Goal: Feedback & Contribution: Submit feedback/report problem

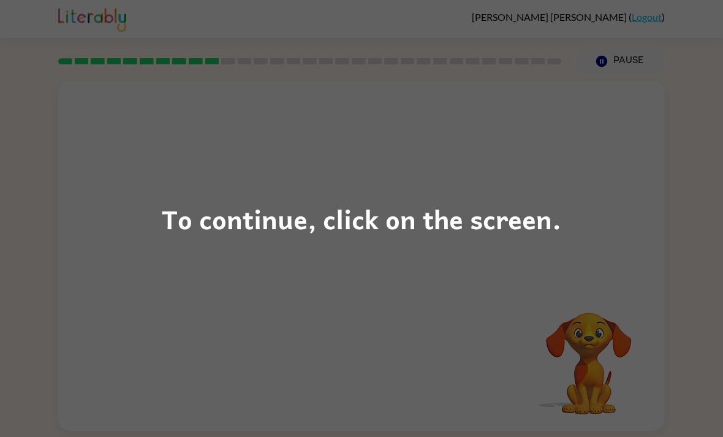
click at [602, 202] on div "To continue, click on the screen." at bounding box center [361, 218] width 723 height 437
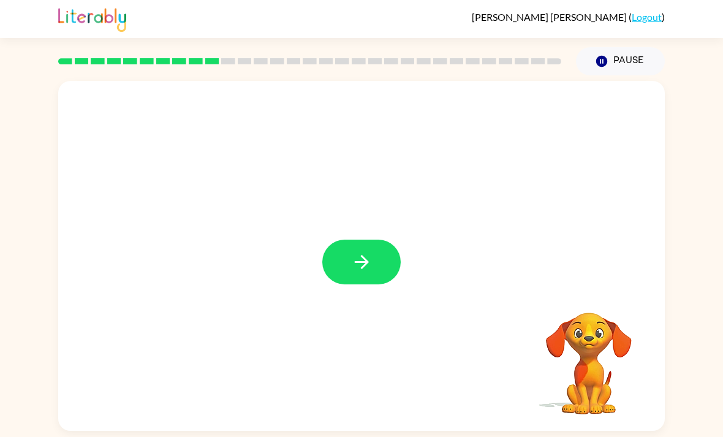
click at [364, 269] on icon "button" at bounding box center [361, 262] width 14 height 14
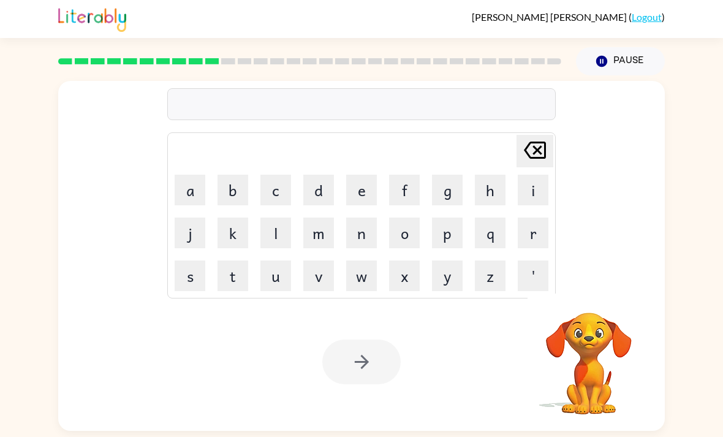
click at [318, 189] on button "d" at bounding box center [318, 190] width 31 height 31
click at [362, 190] on button "e" at bounding box center [361, 190] width 31 height 31
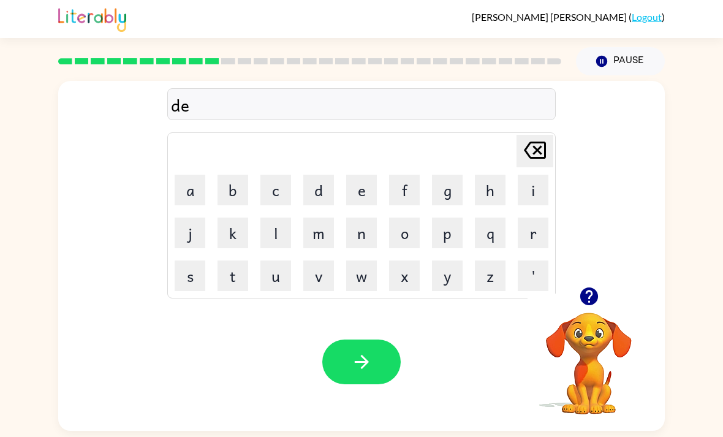
click at [185, 274] on button "s" at bounding box center [190, 276] width 31 height 31
click at [224, 280] on button "t" at bounding box center [233, 276] width 31 height 31
click at [496, 181] on button "h" at bounding box center [490, 190] width 31 height 31
click at [280, 275] on button "u" at bounding box center [276, 276] width 31 height 31
click at [181, 273] on button "s" at bounding box center [190, 276] width 31 height 31
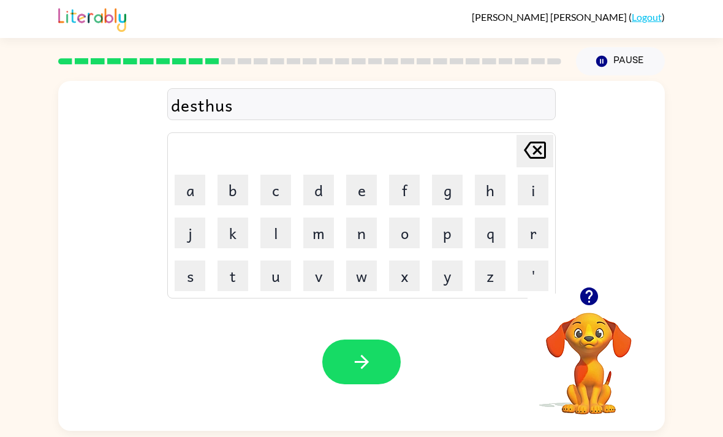
click at [232, 286] on button "t" at bounding box center [233, 276] width 31 height 31
click at [383, 372] on button "button" at bounding box center [361, 362] width 78 height 45
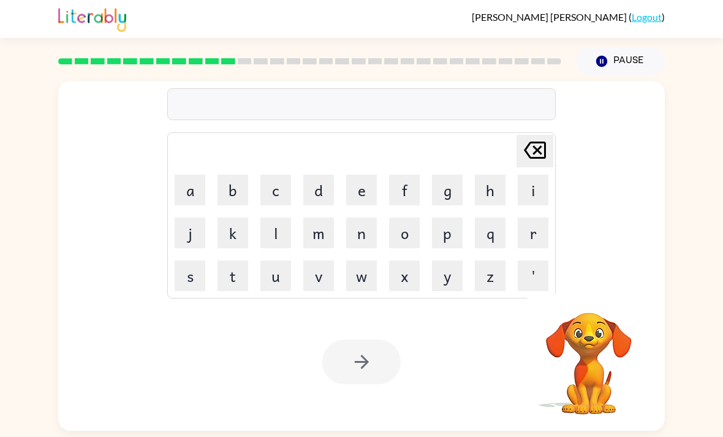
click at [533, 244] on button "r" at bounding box center [533, 233] width 31 height 31
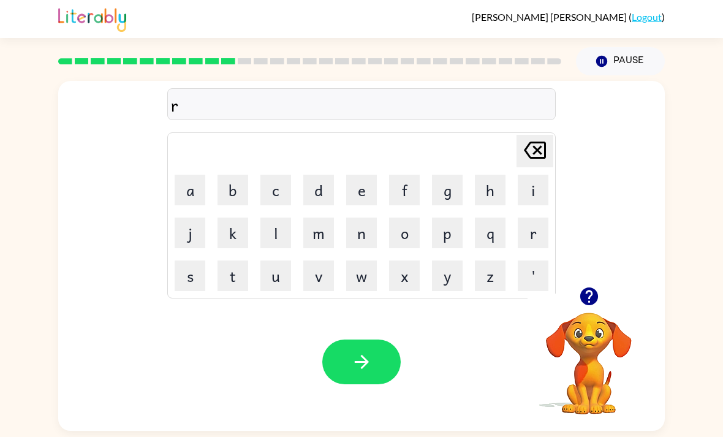
click at [410, 241] on button "o" at bounding box center [404, 233] width 31 height 31
click at [267, 245] on button "l" at bounding box center [276, 233] width 31 height 31
click at [329, 194] on button "d" at bounding box center [318, 190] width 31 height 31
click at [368, 368] on icon "button" at bounding box center [361, 362] width 14 height 14
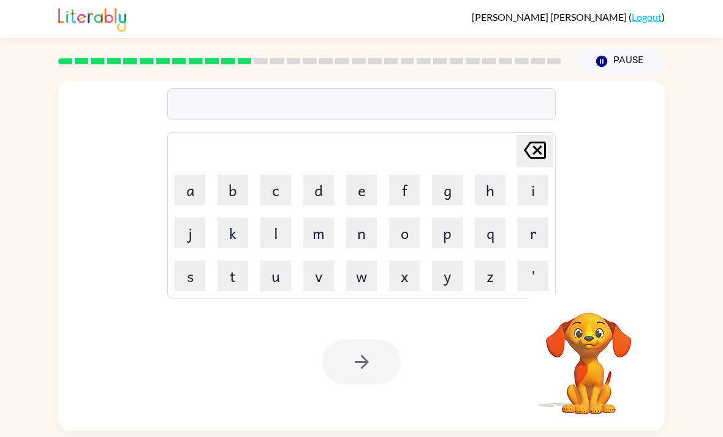
click at [286, 272] on button "u" at bounding box center [276, 276] width 31 height 31
click at [439, 221] on button "p" at bounding box center [447, 233] width 31 height 31
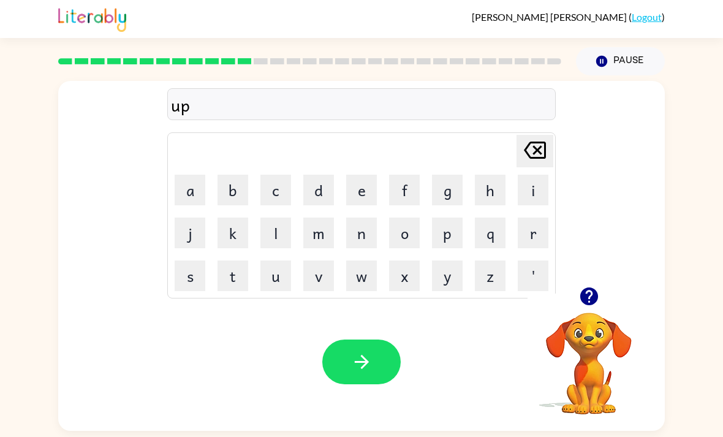
click at [450, 190] on button "g" at bounding box center [447, 190] width 31 height 31
click at [541, 233] on button "r" at bounding box center [533, 233] width 31 height 31
click at [193, 199] on button "a" at bounding box center [190, 190] width 31 height 31
click at [325, 192] on button "d" at bounding box center [318, 190] width 31 height 31
click at [378, 357] on button "button" at bounding box center [361, 362] width 78 height 45
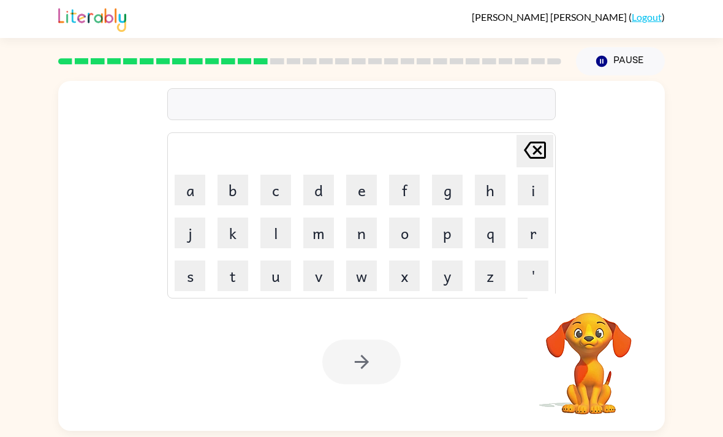
click at [316, 236] on button "m" at bounding box center [318, 233] width 31 height 31
click at [184, 191] on button "a" at bounding box center [190, 190] width 31 height 31
click at [307, 193] on button "d" at bounding box center [318, 190] width 31 height 31
click at [530, 188] on button "i" at bounding box center [533, 190] width 31 height 31
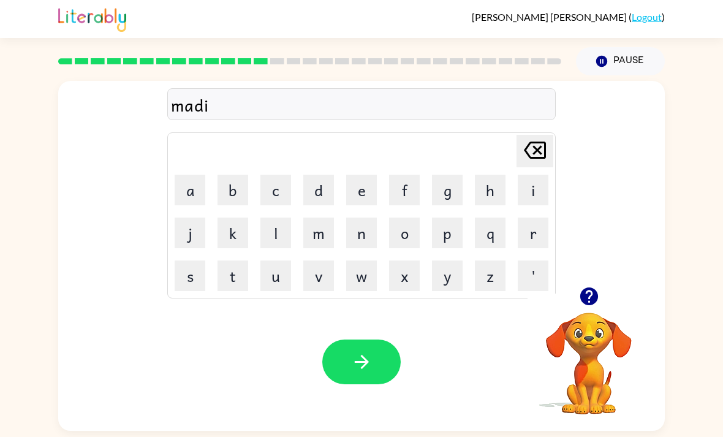
click at [186, 273] on button "s" at bounding box center [190, 276] width 31 height 31
click at [363, 364] on icon "button" at bounding box center [361, 362] width 14 height 14
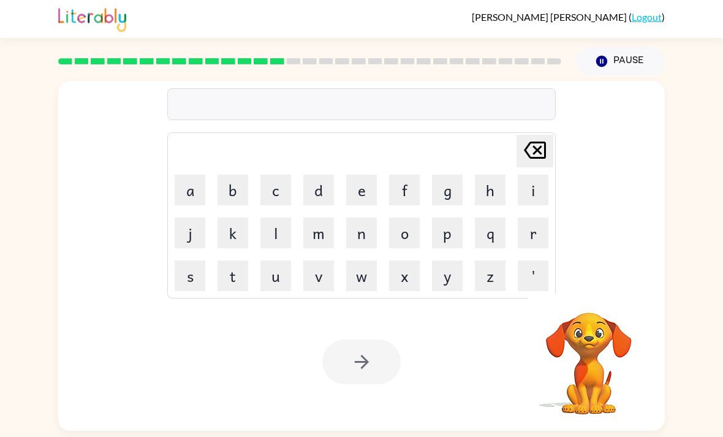
click at [237, 190] on button "b" at bounding box center [233, 190] width 31 height 31
click at [402, 236] on button "o" at bounding box center [404, 233] width 31 height 31
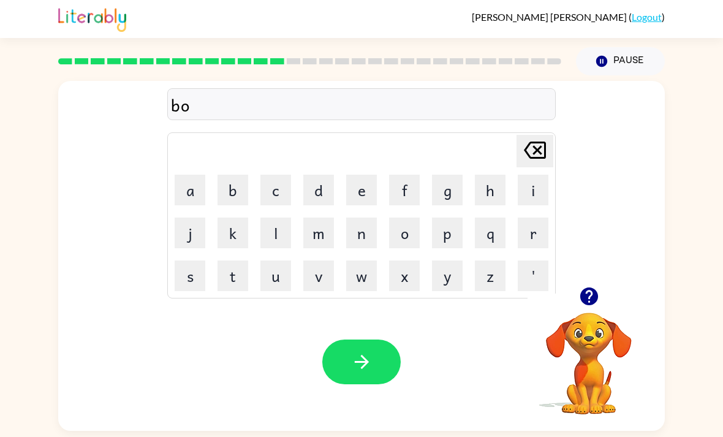
click at [365, 242] on button "n" at bounding box center [361, 233] width 31 height 31
click at [534, 189] on button "i" at bounding box center [533, 190] width 31 height 31
click at [194, 286] on button "s" at bounding box center [190, 276] width 31 height 31
click at [372, 379] on button "button" at bounding box center [361, 362] width 78 height 45
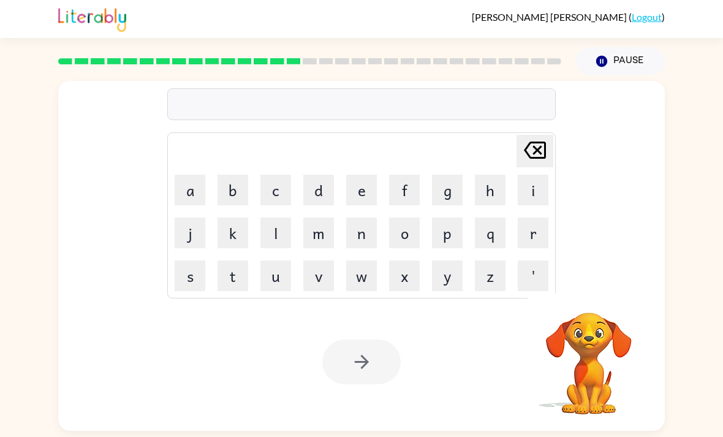
click at [188, 283] on button "s" at bounding box center [190, 276] width 31 height 31
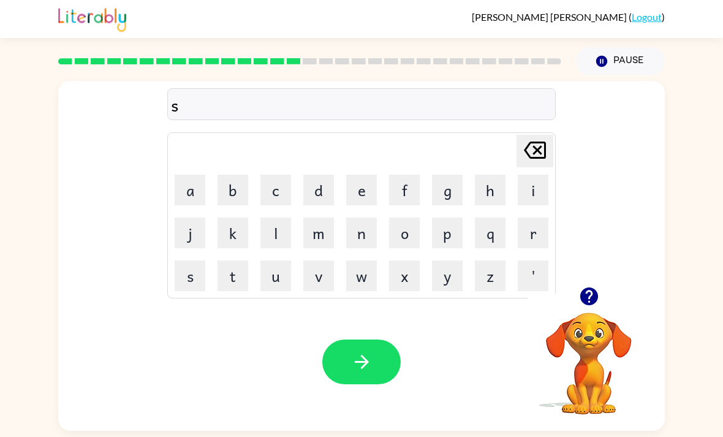
click at [361, 284] on button "w" at bounding box center [361, 276] width 31 height 31
click at [409, 230] on button "o" at bounding box center [404, 233] width 31 height 31
click at [539, 238] on button "r" at bounding box center [533, 233] width 31 height 31
click at [321, 241] on button "m" at bounding box center [318, 233] width 31 height 31
click at [376, 355] on button "button" at bounding box center [361, 362] width 78 height 45
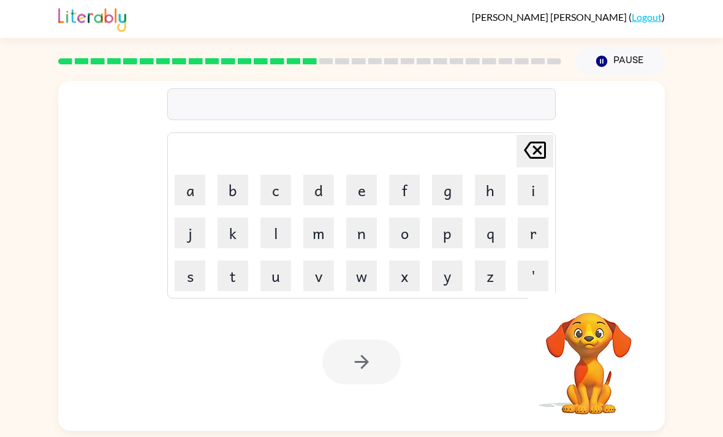
click at [538, 237] on button "r" at bounding box center [533, 233] width 31 height 31
click at [199, 189] on button "a" at bounding box center [190, 190] width 31 height 31
click at [313, 242] on button "m" at bounding box center [318, 233] width 31 height 31
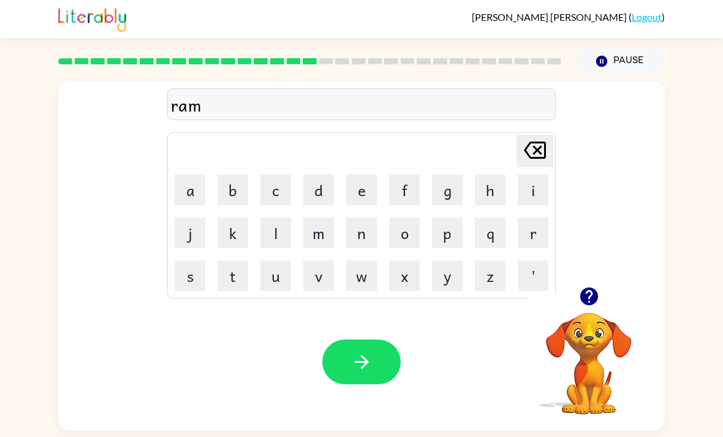
click at [384, 360] on button "button" at bounding box center [361, 362] width 78 height 45
click at [243, 205] on button "b" at bounding box center [233, 190] width 31 height 31
click at [520, 235] on button "r" at bounding box center [533, 233] width 31 height 31
click at [538, 191] on button "i" at bounding box center [533, 190] width 31 height 31
click at [316, 229] on button "m" at bounding box center [318, 233] width 31 height 31
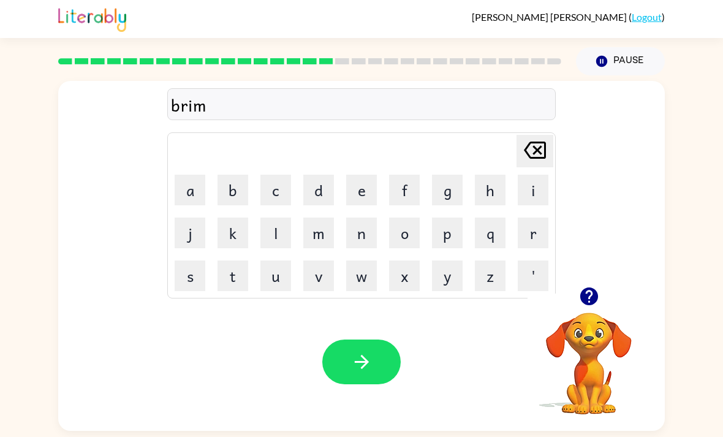
click at [535, 188] on button "i" at bounding box center [533, 190] width 31 height 31
click at [347, 238] on button "n" at bounding box center [361, 233] width 31 height 31
click at [442, 193] on button "g" at bounding box center [447, 190] width 31 height 31
click at [372, 364] on icon "button" at bounding box center [361, 361] width 21 height 21
click at [536, 232] on button "r" at bounding box center [533, 233] width 31 height 31
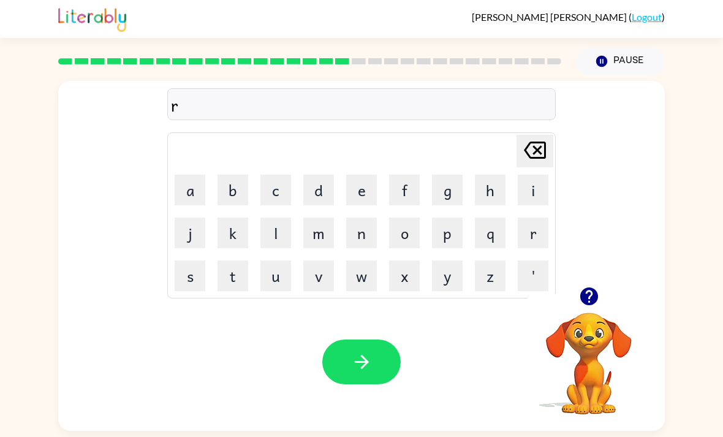
click at [535, 193] on button "i" at bounding box center [533, 190] width 31 height 31
click at [170, 277] on td "s" at bounding box center [190, 276] width 42 height 42
click at [196, 277] on button "s" at bounding box center [190, 276] width 31 height 31
click at [231, 236] on button "k" at bounding box center [233, 233] width 31 height 31
click at [534, 195] on button "i" at bounding box center [533, 190] width 31 height 31
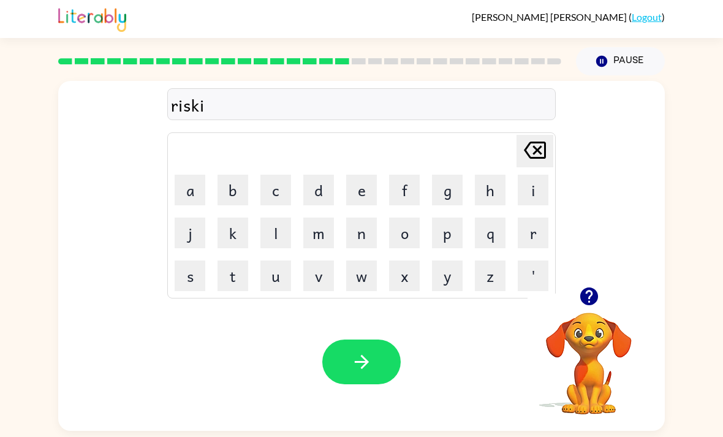
click at [186, 277] on button "s" at bounding box center [190, 276] width 31 height 31
click at [375, 384] on button "button" at bounding box center [361, 362] width 78 height 45
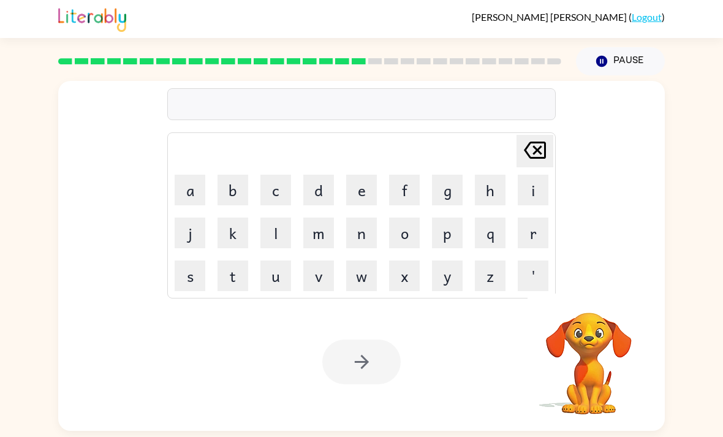
click at [536, 235] on button "r" at bounding box center [533, 233] width 31 height 31
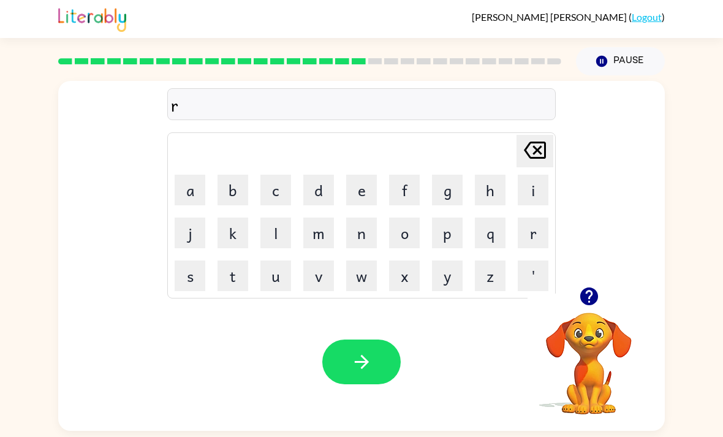
click at [286, 186] on button "c" at bounding box center [276, 190] width 31 height 31
click at [486, 198] on button "h" at bounding box center [490, 190] width 31 height 31
click at [375, 286] on button "w" at bounding box center [361, 276] width 31 height 31
click at [185, 189] on button "a" at bounding box center [190, 190] width 31 height 31
click at [451, 280] on button "y" at bounding box center [447, 276] width 31 height 31
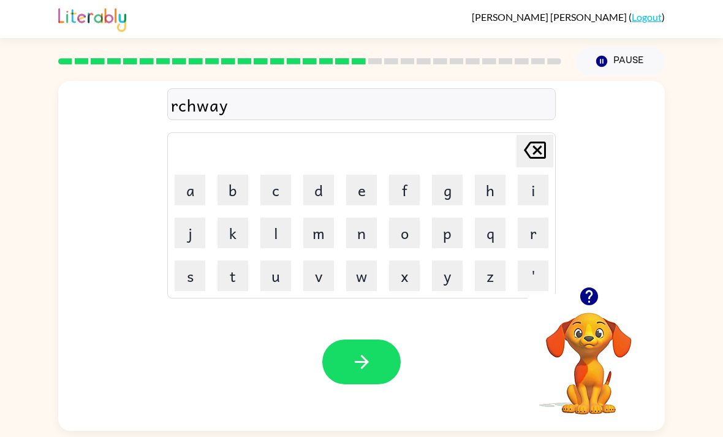
click at [360, 190] on button "e" at bounding box center [361, 190] width 31 height 31
click at [381, 370] on button "button" at bounding box center [361, 362] width 78 height 45
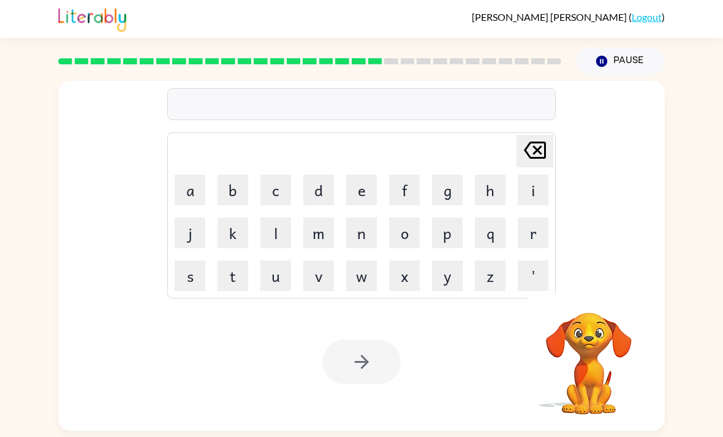
click at [407, 194] on button "f" at bounding box center [404, 190] width 31 height 31
click at [407, 235] on button "o" at bounding box center [404, 233] width 31 height 31
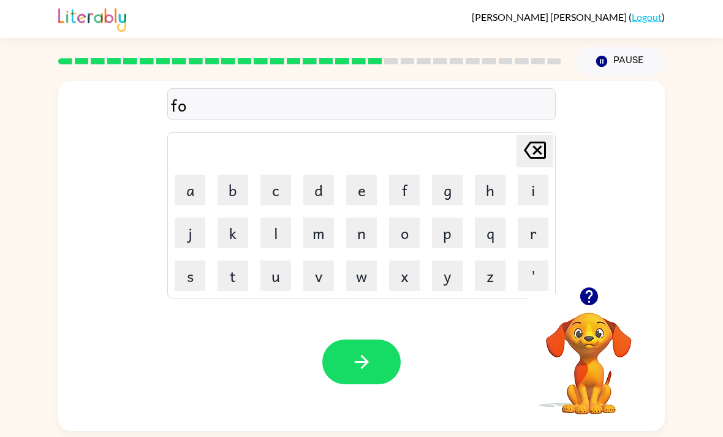
click at [273, 234] on button "l" at bounding box center [276, 233] width 31 height 31
click at [409, 238] on button "o" at bounding box center [404, 233] width 31 height 31
click at [364, 286] on button "w" at bounding box center [361, 276] width 31 height 31
click at [381, 354] on button "button" at bounding box center [361, 362] width 78 height 45
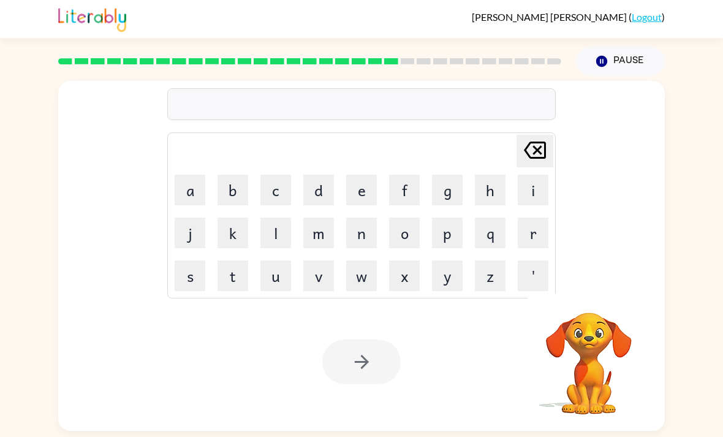
click at [193, 277] on button "s" at bounding box center [190, 276] width 31 height 31
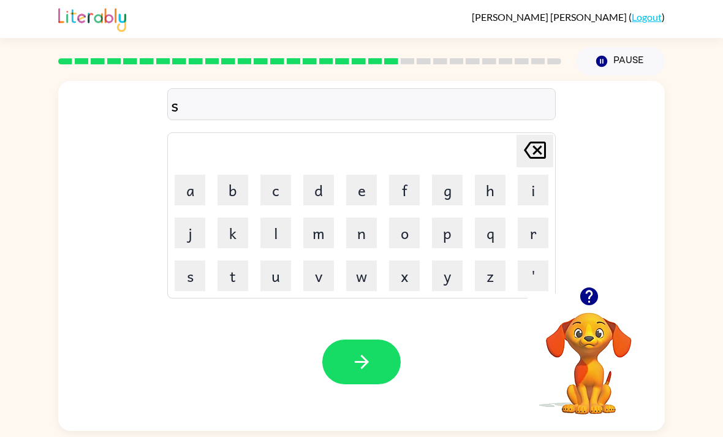
click at [231, 273] on button "t" at bounding box center [233, 276] width 31 height 31
click at [364, 189] on button "e" at bounding box center [361, 190] width 31 height 31
click at [238, 278] on button "t" at bounding box center [233, 276] width 31 height 31
click at [459, 235] on button "p" at bounding box center [447, 233] width 31 height 31
click at [354, 196] on button "e" at bounding box center [361, 190] width 31 height 31
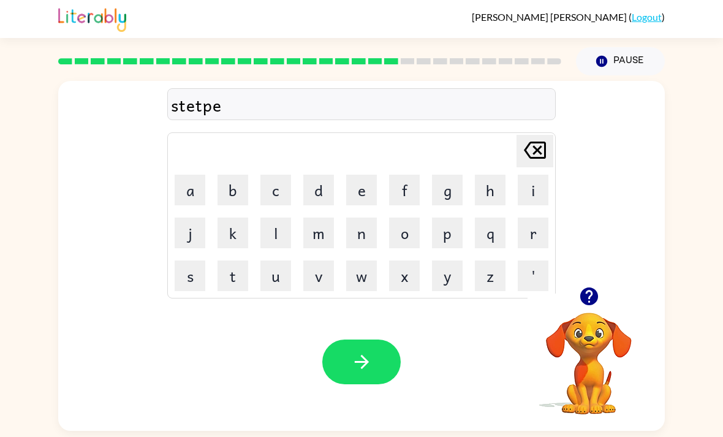
click at [359, 368] on icon "button" at bounding box center [361, 362] width 14 height 14
click at [184, 277] on button "s" at bounding box center [190, 276] width 31 height 31
click at [280, 282] on button "u" at bounding box center [276, 276] width 31 height 31
click at [191, 286] on button "s" at bounding box center [190, 276] width 31 height 31
click at [229, 281] on button "t" at bounding box center [233, 276] width 31 height 31
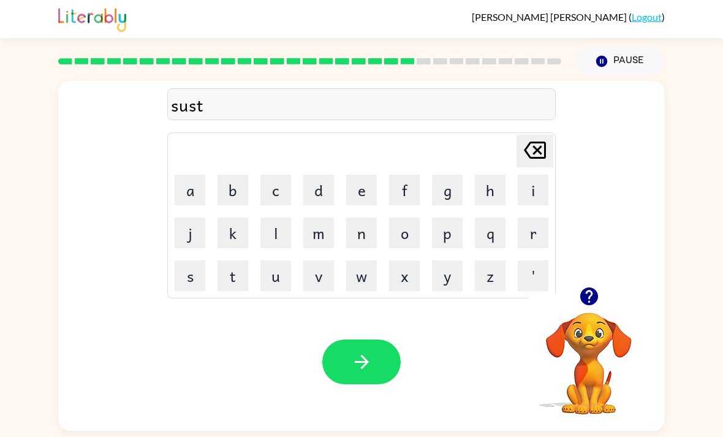
click at [189, 198] on button "a" at bounding box center [190, 190] width 31 height 31
click at [363, 243] on button "n" at bounding box center [361, 233] width 31 height 31
click at [361, 373] on icon "button" at bounding box center [361, 361] width 21 height 21
click at [406, 184] on button "f" at bounding box center [404, 190] width 31 height 31
click at [402, 241] on button "o" at bounding box center [404, 233] width 31 height 31
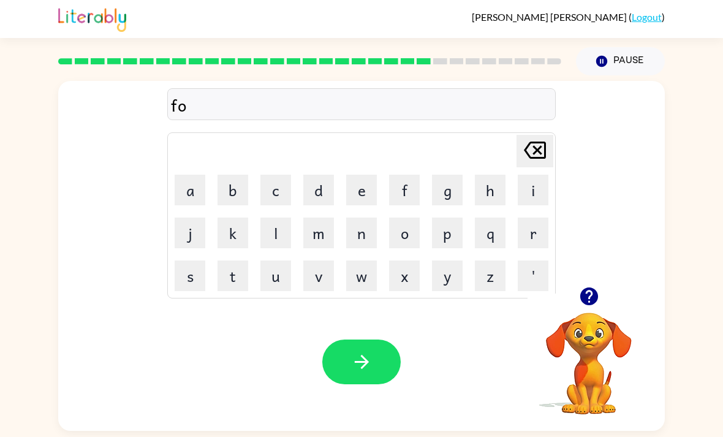
click at [356, 284] on button "w" at bounding box center [361, 276] width 31 height 31
click at [537, 234] on button "r" at bounding box center [533, 233] width 31 height 31
click at [316, 194] on button "d" at bounding box center [318, 190] width 31 height 31
click at [375, 356] on button "button" at bounding box center [361, 362] width 78 height 45
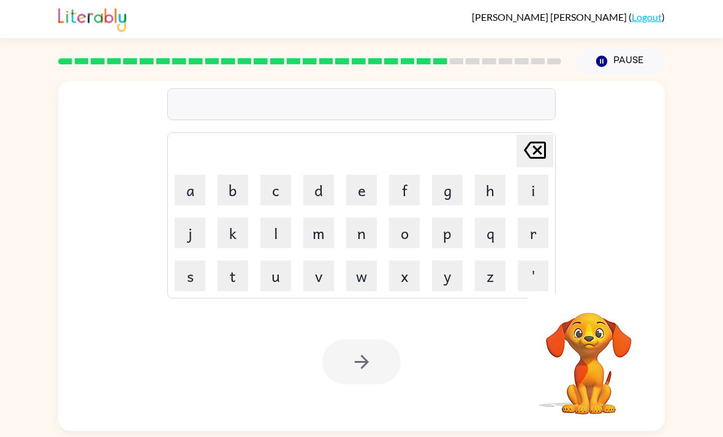
click at [537, 235] on button "r" at bounding box center [533, 233] width 31 height 31
click at [280, 237] on button "l" at bounding box center [276, 233] width 31 height 31
click at [186, 181] on button "a" at bounding box center [190, 190] width 31 height 31
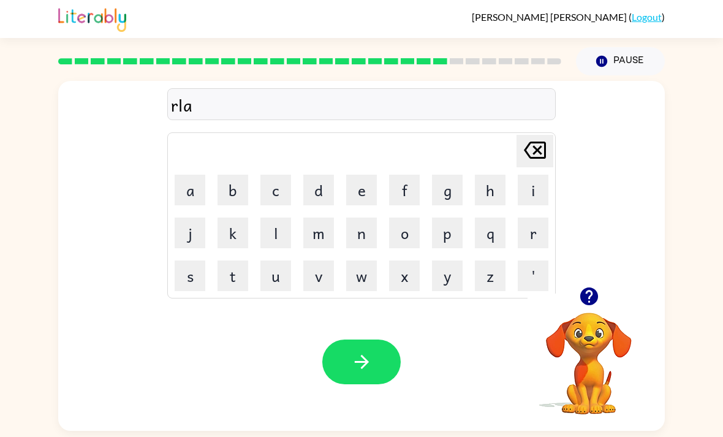
click at [326, 185] on button "d" at bounding box center [318, 190] width 31 height 31
click at [530, 190] on button "i" at bounding box center [533, 190] width 31 height 31
click at [319, 182] on button "d" at bounding box center [318, 190] width 31 height 31
click at [376, 370] on button "button" at bounding box center [361, 362] width 78 height 45
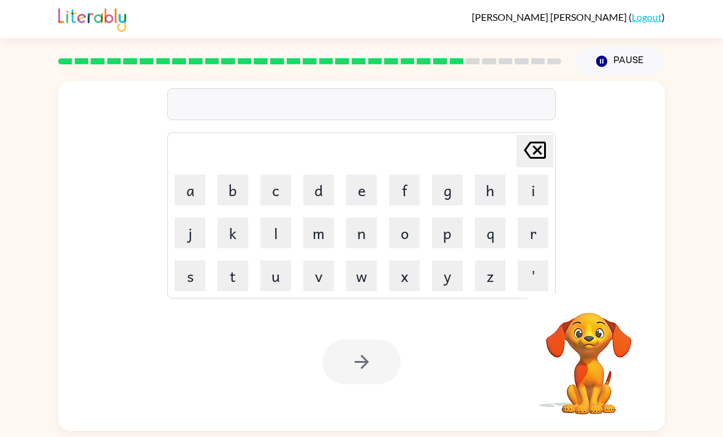
click at [446, 200] on button "g" at bounding box center [447, 190] width 31 height 31
click at [402, 234] on button "o" at bounding box center [404, 233] width 31 height 31
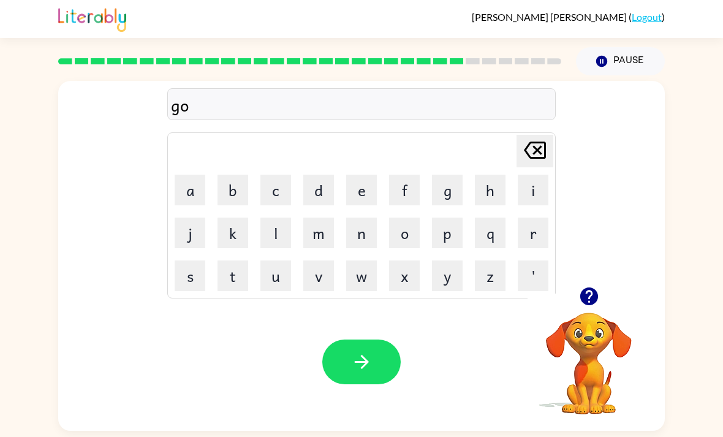
click at [234, 188] on button "b" at bounding box center [233, 190] width 31 height 31
click at [272, 234] on button "l" at bounding box center [276, 233] width 31 height 31
click at [534, 195] on button "i" at bounding box center [533, 190] width 31 height 31
click at [362, 381] on button "button" at bounding box center [361, 362] width 78 height 45
click at [273, 226] on button "l" at bounding box center [276, 233] width 31 height 31
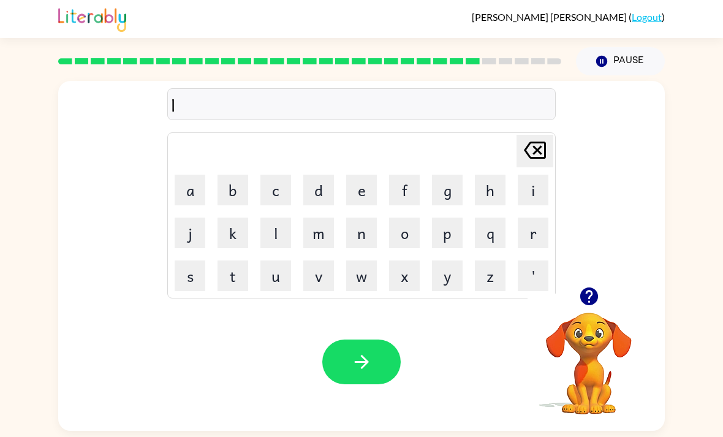
click at [268, 282] on button "u" at bounding box center [276, 276] width 31 height 31
click at [319, 238] on button "m" at bounding box center [318, 233] width 31 height 31
click at [233, 193] on button "b" at bounding box center [233, 190] width 31 height 31
click at [524, 232] on button "r" at bounding box center [533, 233] width 31 height 31
click at [438, 188] on button "g" at bounding box center [447, 190] width 31 height 31
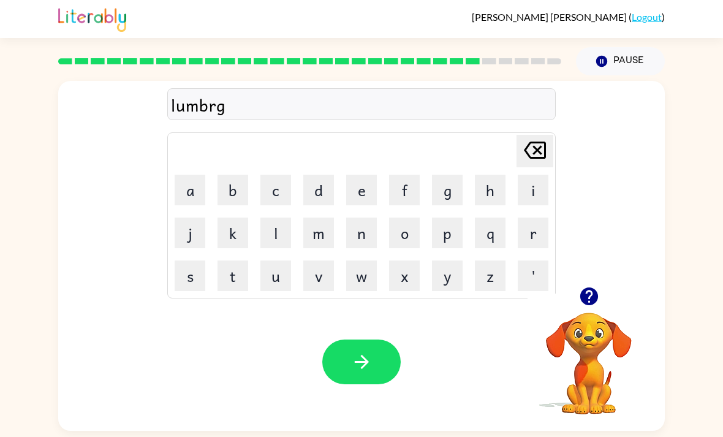
click at [191, 193] on button "a" at bounding box center [190, 190] width 31 height 31
click at [232, 223] on button "k" at bounding box center [233, 233] width 31 height 31
click at [532, 147] on icon at bounding box center [535, 150] width 22 height 17
click at [281, 183] on button "c" at bounding box center [276, 190] width 31 height 31
click at [538, 150] on icon "Delete Delete last character input" at bounding box center [535, 149] width 29 height 29
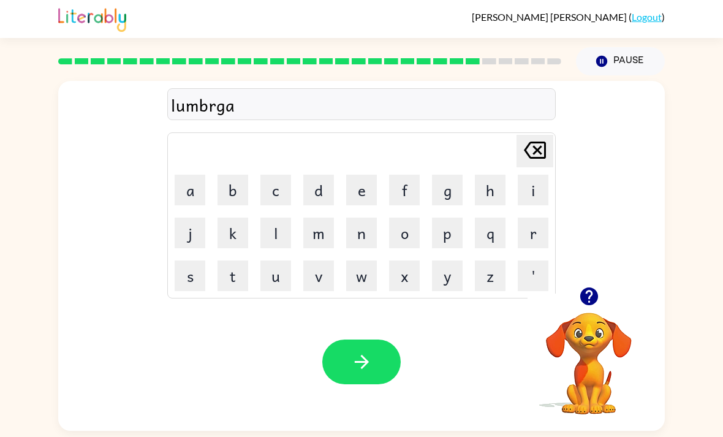
click at [280, 187] on button "c" at bounding box center [276, 190] width 31 height 31
click at [362, 369] on icon "button" at bounding box center [361, 362] width 14 height 14
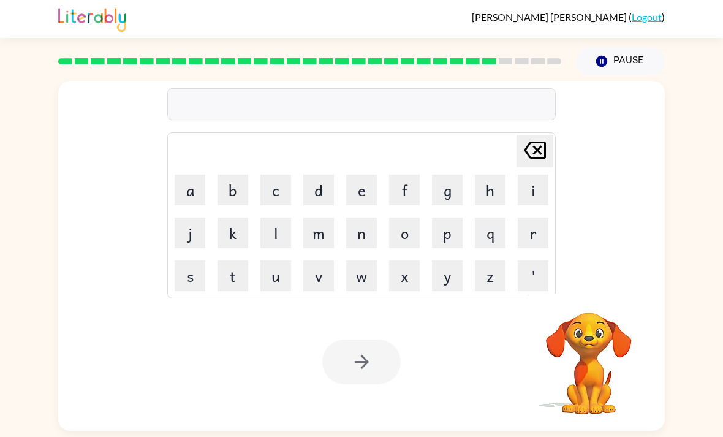
click at [441, 232] on button "p" at bounding box center [447, 233] width 31 height 31
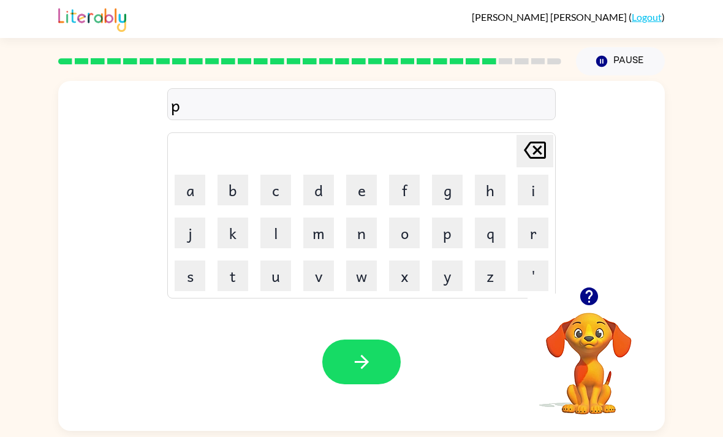
click at [356, 180] on button "e" at bounding box center [361, 190] width 31 height 31
click at [530, 227] on button "r" at bounding box center [533, 233] width 31 height 31
click at [194, 282] on button "s" at bounding box center [190, 276] width 31 height 31
click at [219, 279] on button "t" at bounding box center [233, 276] width 31 height 31
click at [351, 372] on icon "button" at bounding box center [361, 361] width 21 height 21
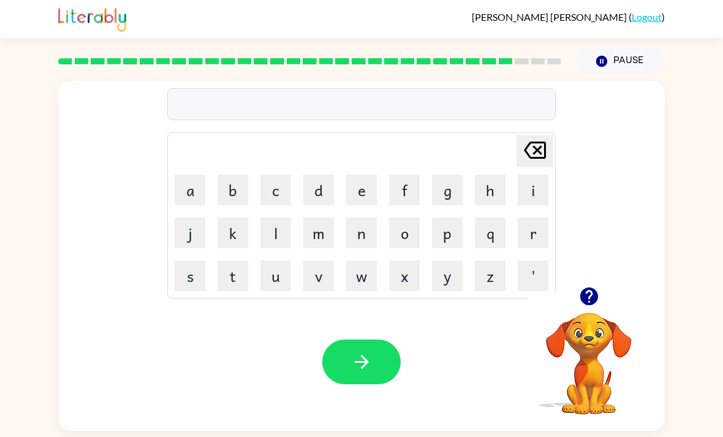
click at [238, 278] on button "t" at bounding box center [233, 276] width 31 height 31
click at [494, 181] on button "h" at bounding box center [490, 190] width 31 height 31
click at [536, 190] on button "i" at bounding box center [533, 190] width 31 height 31
click at [373, 224] on button "n" at bounding box center [361, 233] width 31 height 31
click at [363, 343] on div "Your browser must support playing .mp4 files to use Literably. Please try using…" at bounding box center [361, 362] width 607 height 138
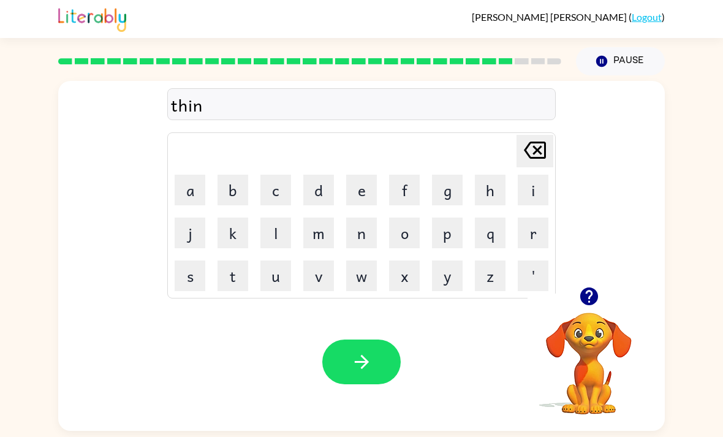
click at [368, 356] on button "button" at bounding box center [361, 362] width 78 height 45
click at [184, 274] on button "s" at bounding box center [190, 276] width 31 height 31
click at [504, 182] on button "h" at bounding box center [490, 190] width 31 height 31
click at [530, 153] on icon "Delete Delete last character input" at bounding box center [535, 149] width 29 height 29
click at [540, 182] on button "i" at bounding box center [533, 190] width 31 height 31
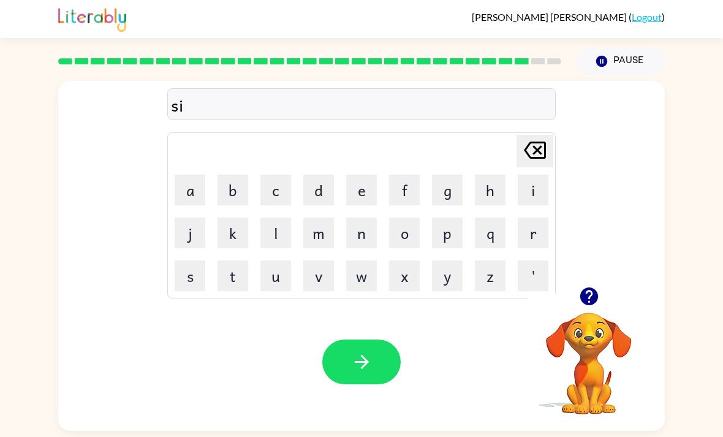
click at [315, 282] on button "v" at bounding box center [318, 276] width 31 height 31
click at [522, 237] on button "r" at bounding box center [533, 233] width 31 height 31
click at [592, 312] on button "button" at bounding box center [589, 296] width 31 height 31
click at [363, 281] on button "w" at bounding box center [361, 276] width 31 height 31
click at [197, 188] on button "a" at bounding box center [190, 190] width 31 height 31
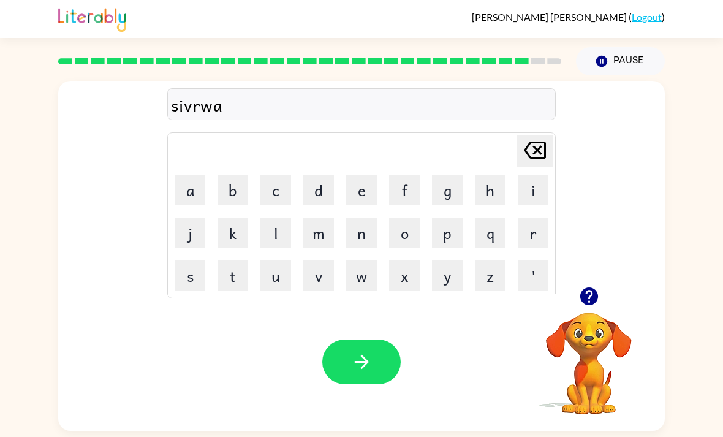
click at [532, 240] on button "r" at bounding box center [533, 233] width 31 height 31
click at [359, 380] on button "button" at bounding box center [361, 362] width 78 height 45
click at [264, 280] on button "u" at bounding box center [276, 276] width 31 height 31
click at [366, 239] on button "n" at bounding box center [361, 233] width 31 height 31
click at [193, 194] on button "a" at bounding box center [190, 190] width 31 height 31
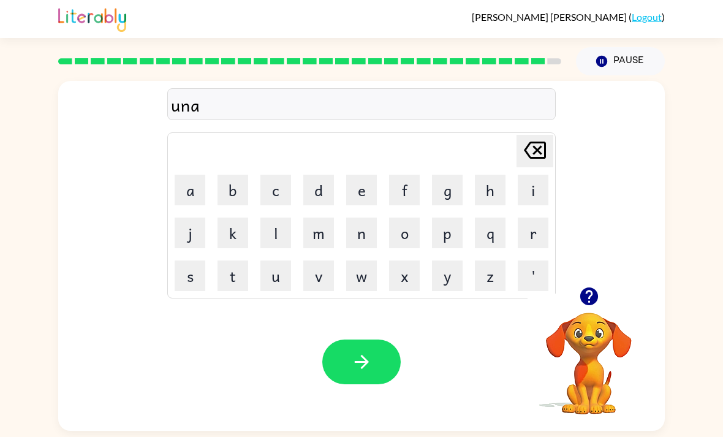
click at [402, 185] on button "f" at bounding box center [404, 190] width 31 height 31
click at [194, 185] on button "a" at bounding box center [190, 190] width 31 height 31
click at [315, 186] on button "d" at bounding box center [318, 190] width 31 height 31
click at [365, 194] on button "e" at bounding box center [361, 190] width 31 height 31
click at [363, 363] on icon "button" at bounding box center [361, 362] width 14 height 14
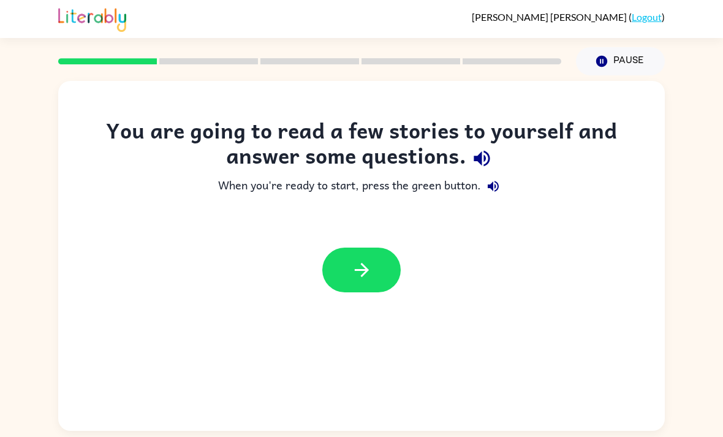
click at [365, 264] on icon "button" at bounding box center [361, 269] width 21 height 21
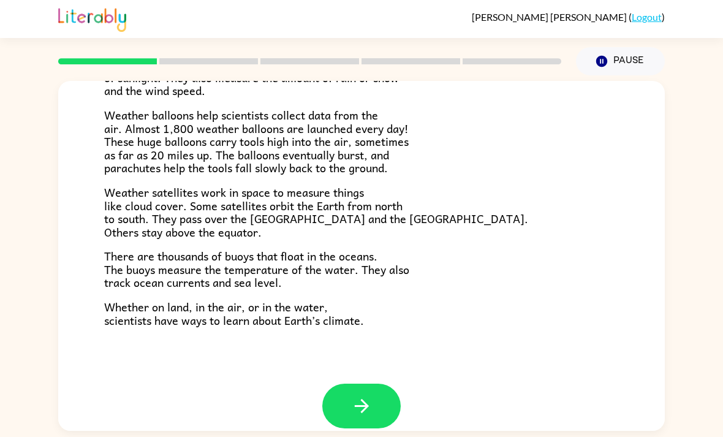
scroll to position [326, 0]
click at [368, 384] on button "button" at bounding box center [361, 406] width 78 height 45
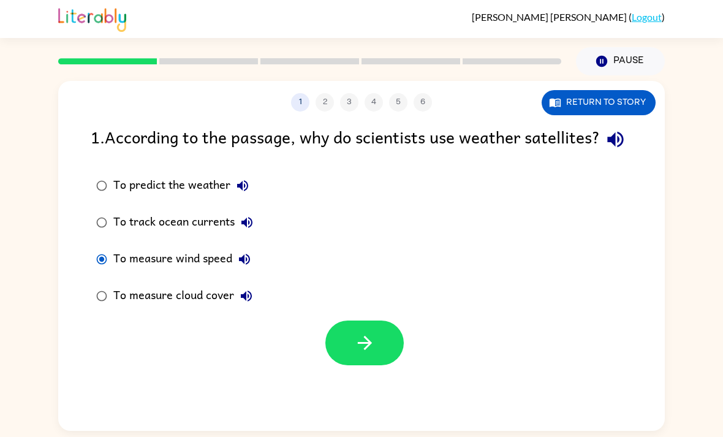
click at [625, 100] on button "Return to story" at bounding box center [599, 102] width 114 height 25
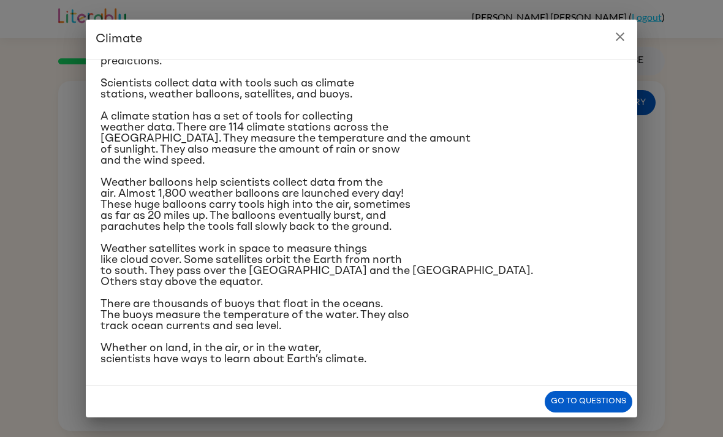
scroll to position [248, 0]
click at [609, 13] on div "Climate Climate is the average of the weather conditions over all four seasons.…" at bounding box center [361, 218] width 723 height 437
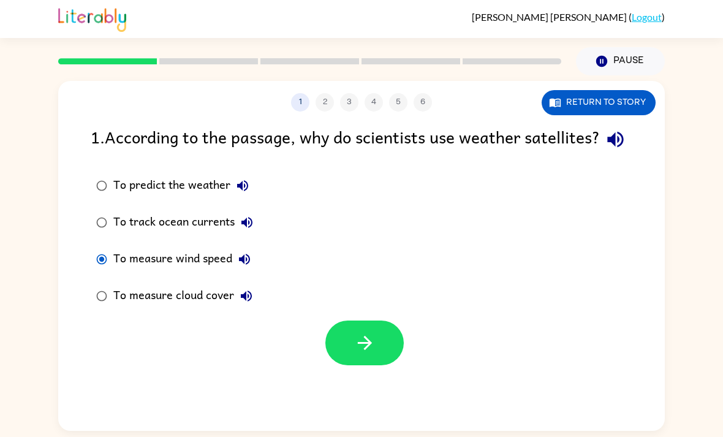
click at [391, 365] on button "button" at bounding box center [365, 343] width 78 height 45
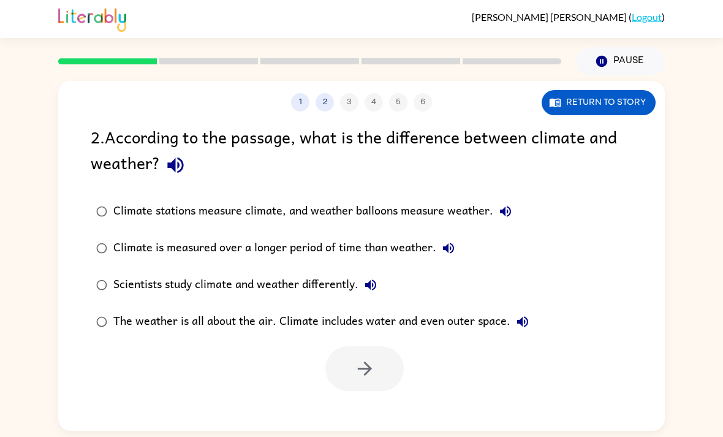
click at [604, 105] on button "Return to story" at bounding box center [599, 102] width 114 height 25
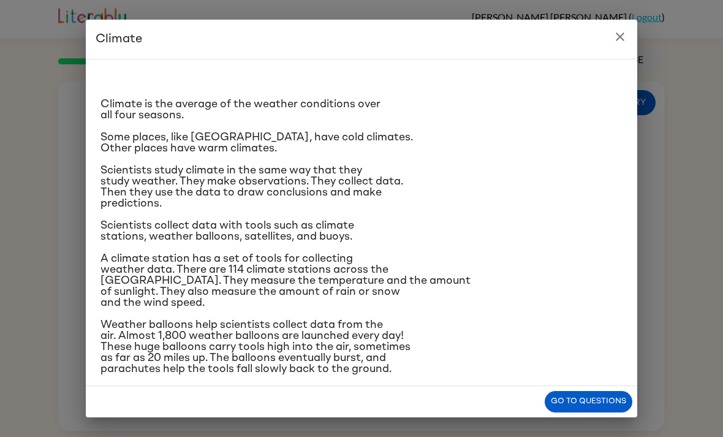
click at [614, 31] on icon "close" at bounding box center [620, 36] width 15 height 15
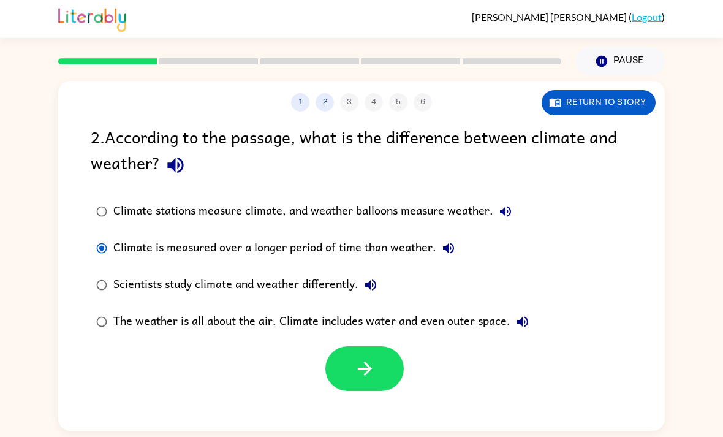
click at [369, 384] on button "button" at bounding box center [365, 368] width 78 height 45
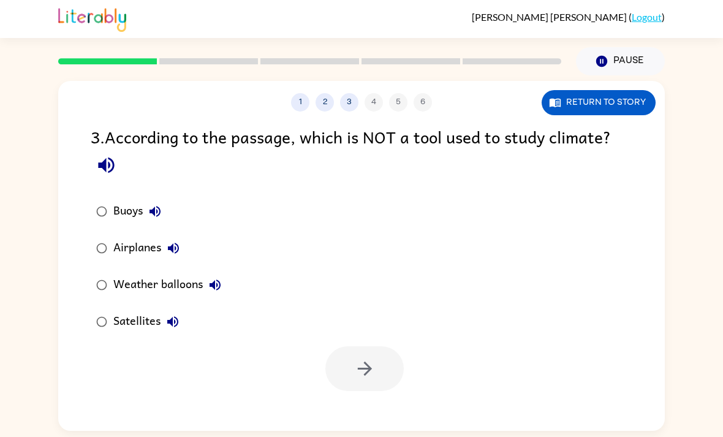
click at [614, 107] on button "Return to story" at bounding box center [599, 102] width 114 height 25
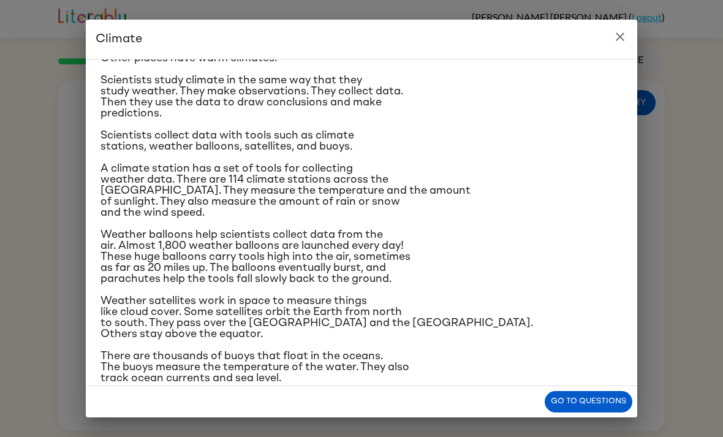
scroll to position [89, 0]
click at [624, 41] on icon "close" at bounding box center [620, 36] width 15 height 15
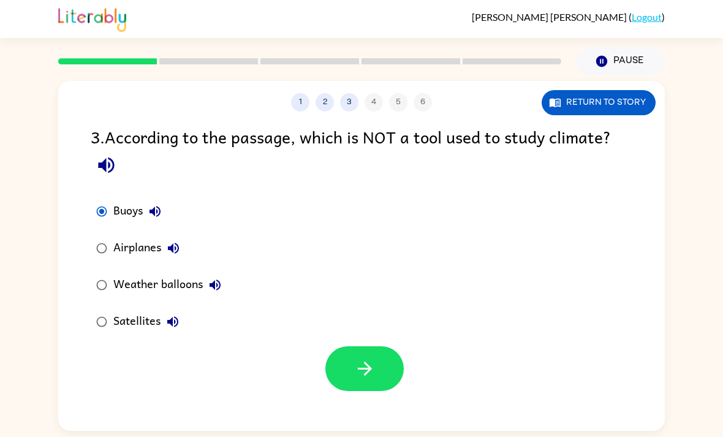
click at [370, 386] on button "button" at bounding box center [365, 368] width 78 height 45
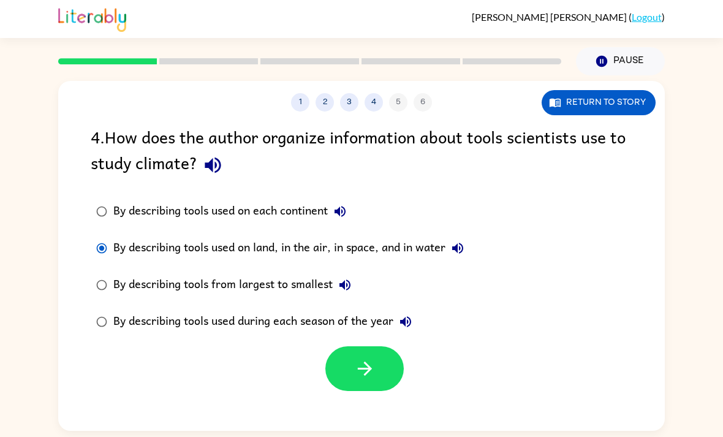
click at [375, 382] on button "button" at bounding box center [365, 368] width 78 height 45
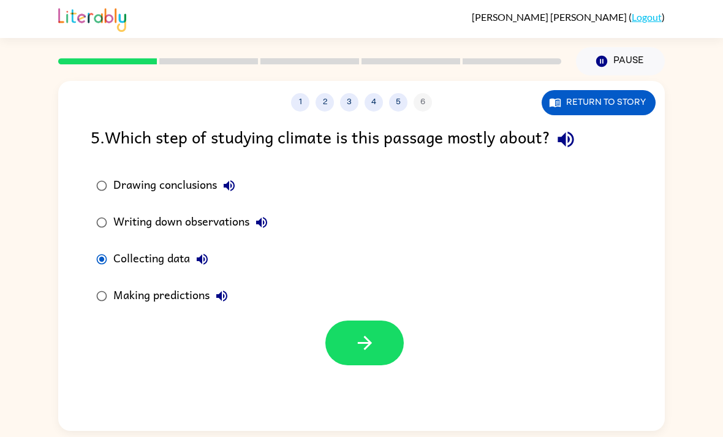
click at [224, 297] on icon "button" at bounding box center [221, 296] width 11 height 11
click at [368, 359] on button "button" at bounding box center [365, 343] width 78 height 45
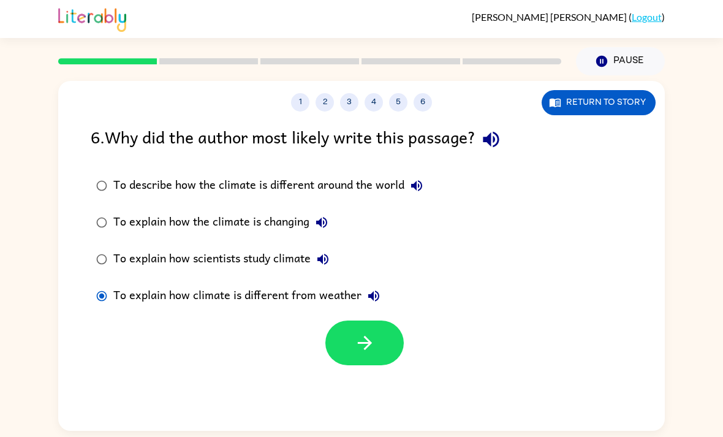
click at [369, 356] on button "button" at bounding box center [365, 343] width 78 height 45
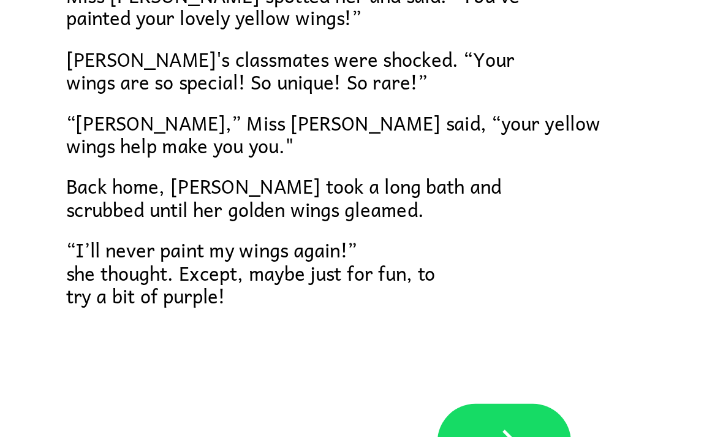
scroll to position [326, 0]
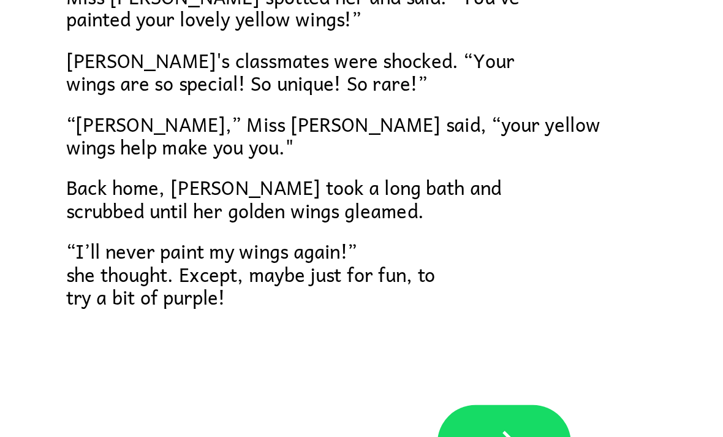
click at [322, 385] on button "button" at bounding box center [361, 407] width 78 height 45
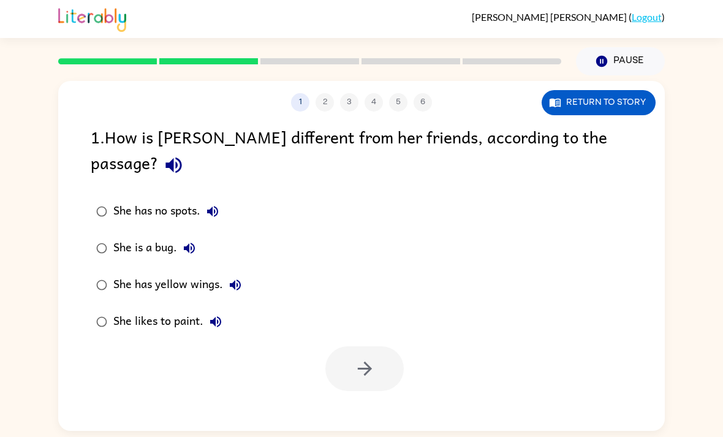
scroll to position [0, 0]
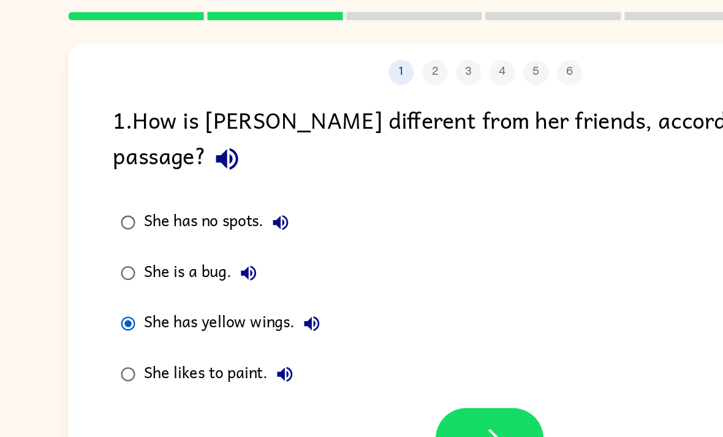
click at [349, 346] on button "button" at bounding box center [365, 368] width 78 height 45
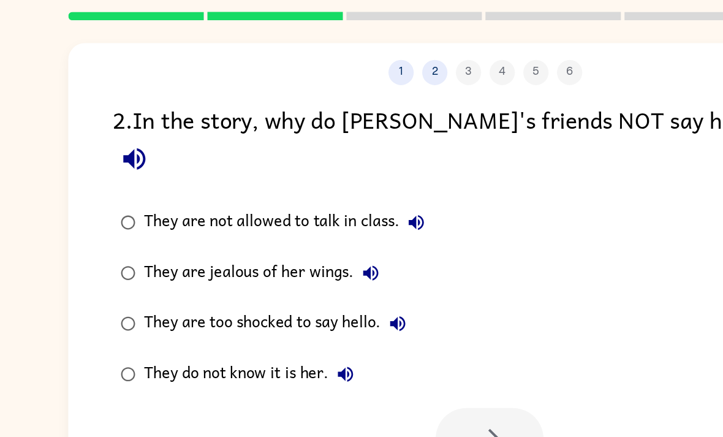
click at [367, 346] on div at bounding box center [365, 368] width 78 height 45
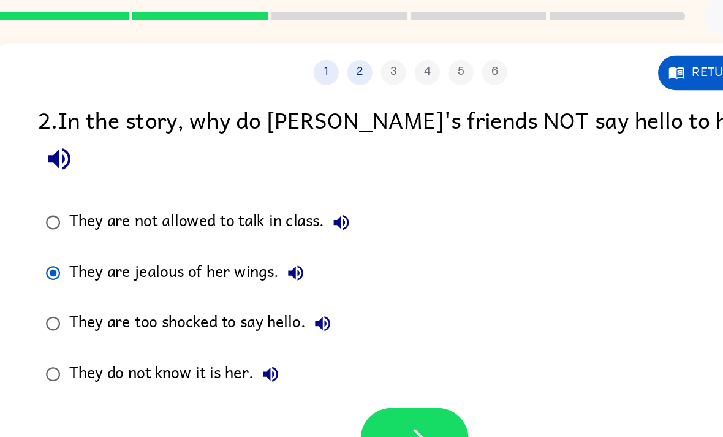
click at [326, 346] on button "button" at bounding box center [365, 368] width 78 height 45
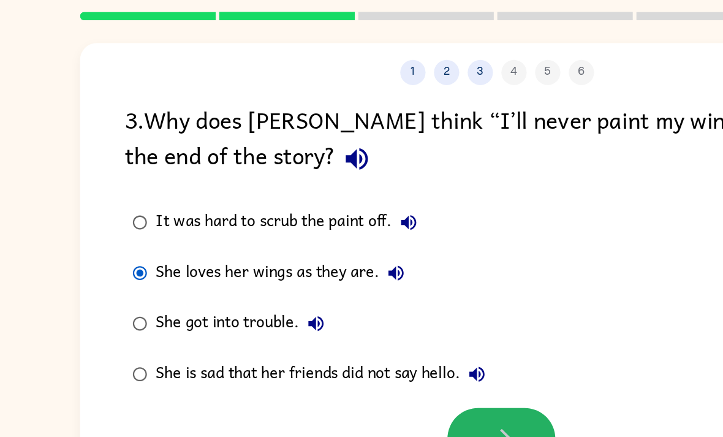
click at [376, 346] on button "button" at bounding box center [365, 368] width 78 height 45
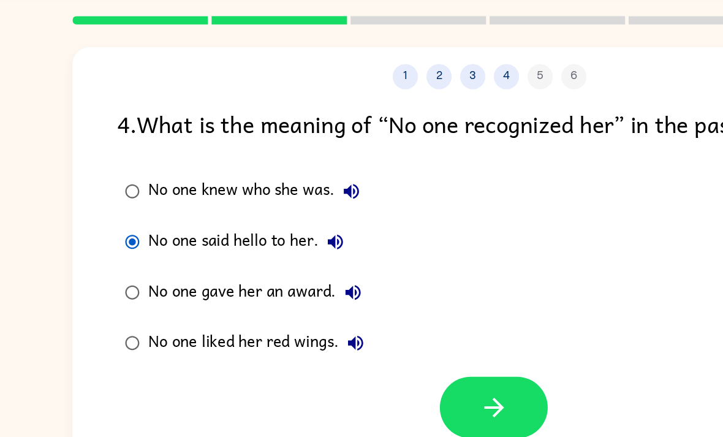
click at [381, 321] on button "button" at bounding box center [365, 343] width 78 height 45
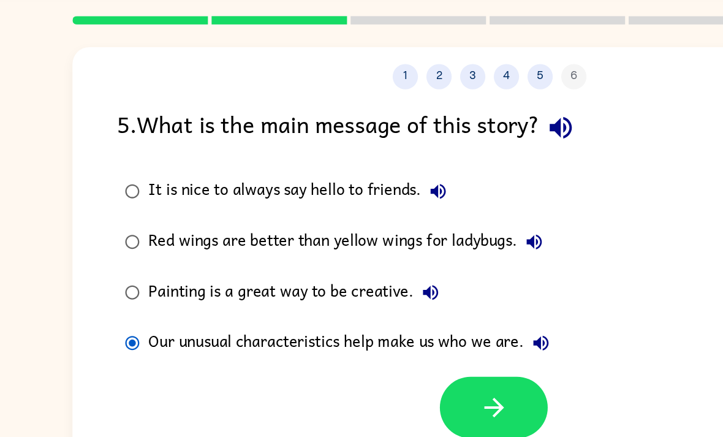
click at [370, 332] on icon "button" at bounding box center [364, 342] width 21 height 21
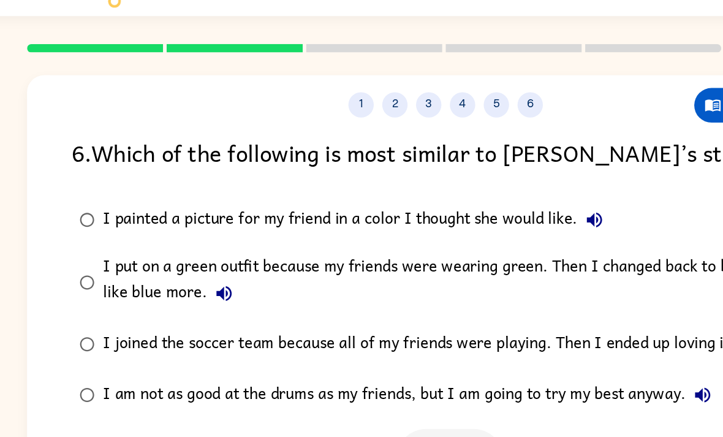
scroll to position [34, 0]
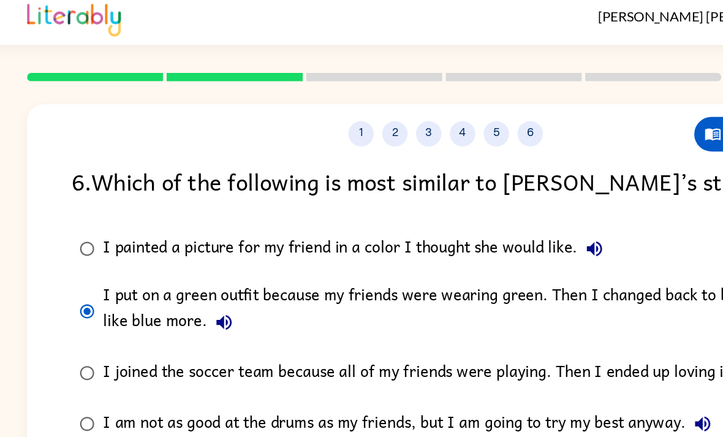
click at [338, 337] on button "button" at bounding box center [365, 359] width 78 height 45
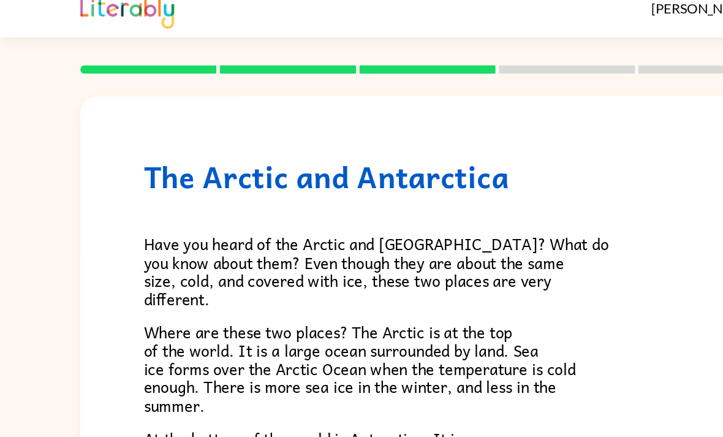
scroll to position [0, 0]
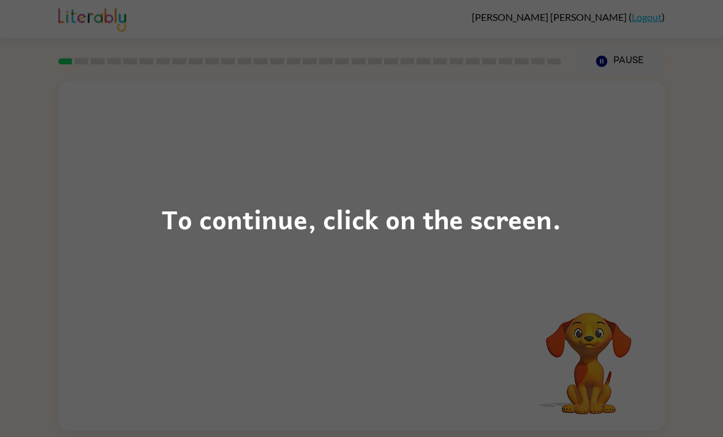
click at [182, 216] on div "To continue, click on the screen." at bounding box center [362, 219] width 400 height 42
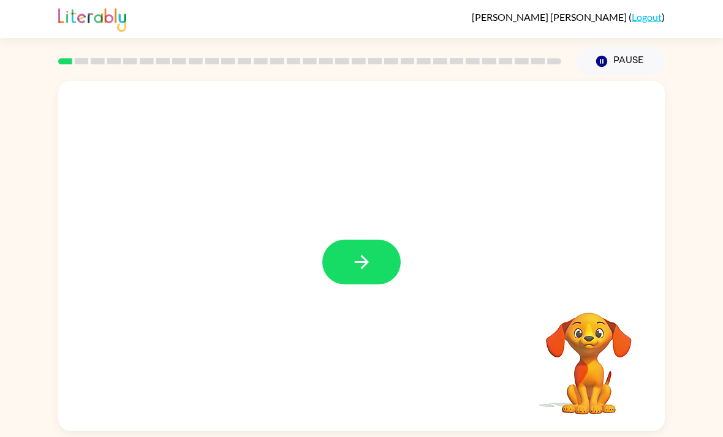
scroll to position [1, 0]
click at [378, 265] on button "button" at bounding box center [361, 262] width 78 height 45
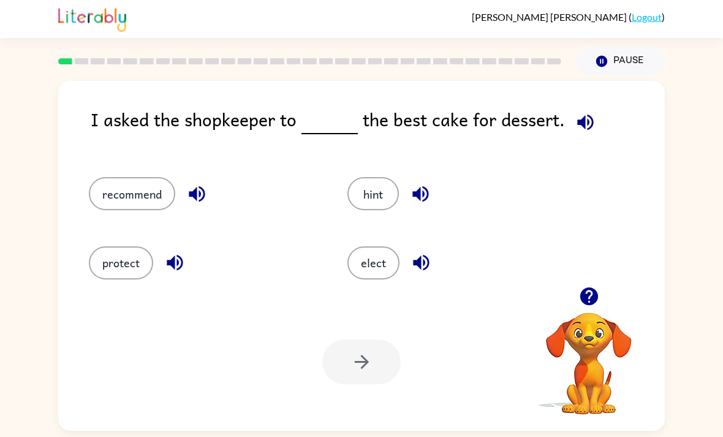
click at [586, 121] on icon "button" at bounding box center [585, 122] width 21 height 21
click at [124, 199] on button "recommend" at bounding box center [132, 193] width 86 height 33
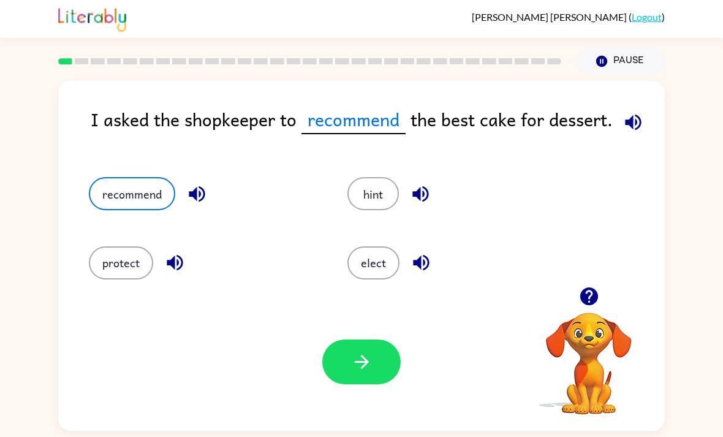
click at [384, 379] on button "button" at bounding box center [361, 362] width 78 height 45
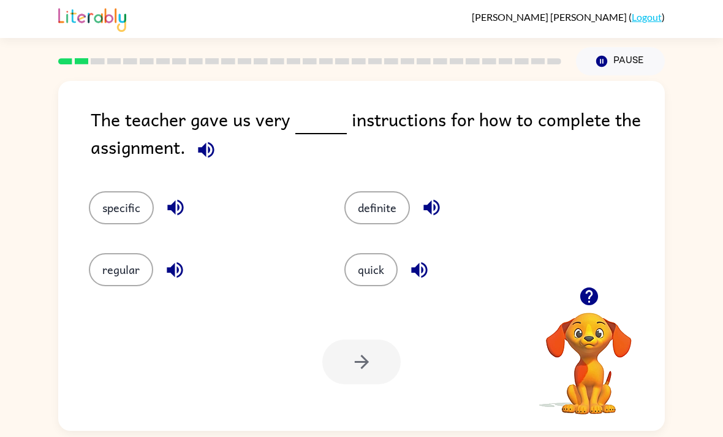
click at [126, 213] on button "specific" at bounding box center [121, 207] width 65 height 33
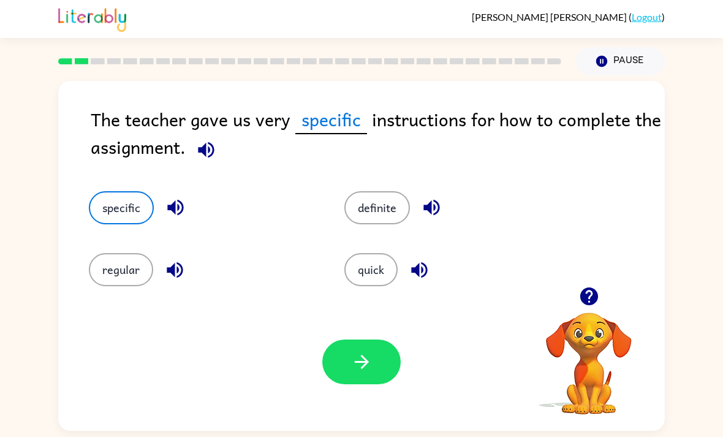
click at [374, 373] on button "button" at bounding box center [361, 362] width 78 height 45
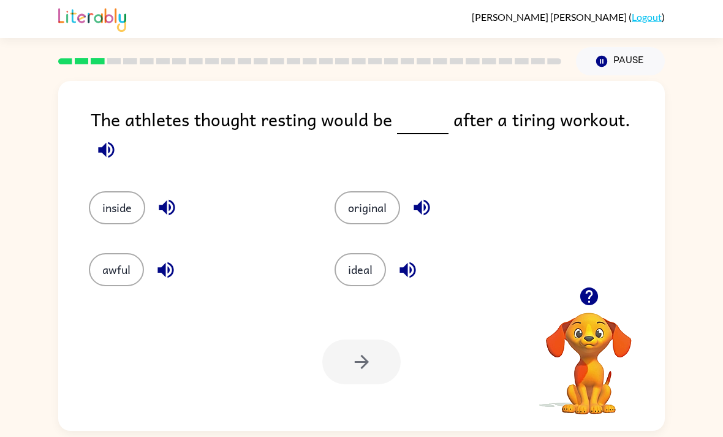
click at [117, 139] on icon "button" at bounding box center [106, 149] width 21 height 21
click at [118, 271] on button "awful" at bounding box center [116, 269] width 55 height 33
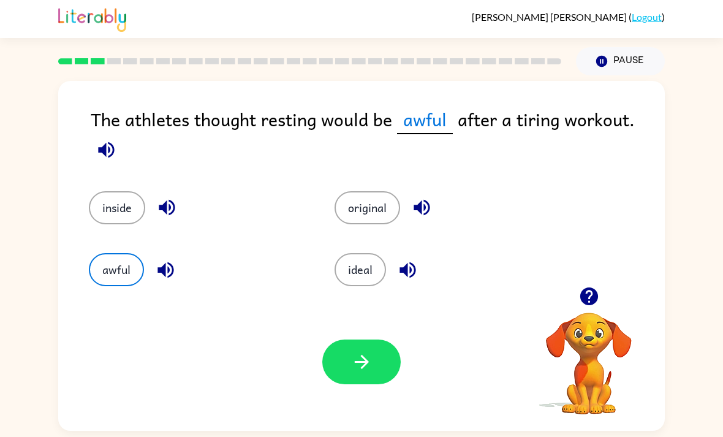
click at [342, 384] on button "button" at bounding box center [361, 362] width 78 height 45
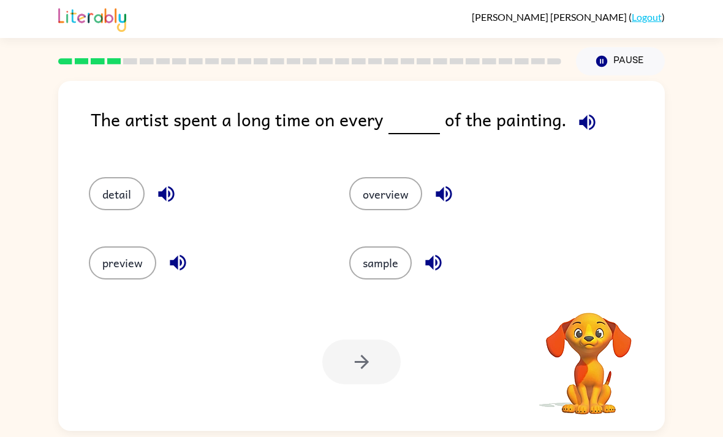
click at [371, 356] on div at bounding box center [361, 362] width 78 height 45
click at [174, 193] on icon "button" at bounding box center [166, 194] width 16 height 16
click at [123, 188] on button "detail" at bounding box center [117, 193] width 56 height 33
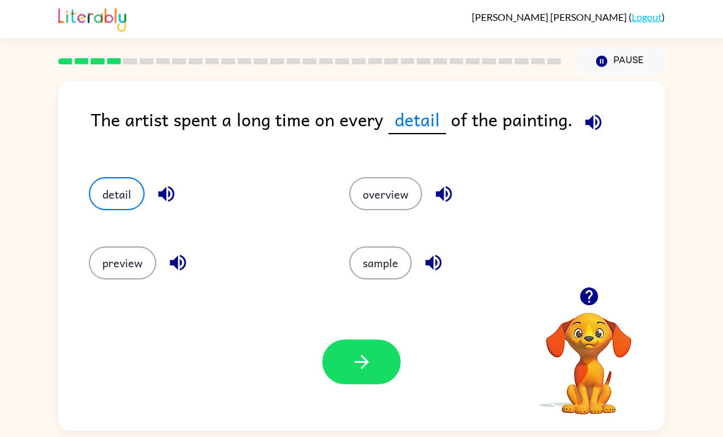
click at [361, 356] on button "button" at bounding box center [361, 362] width 78 height 45
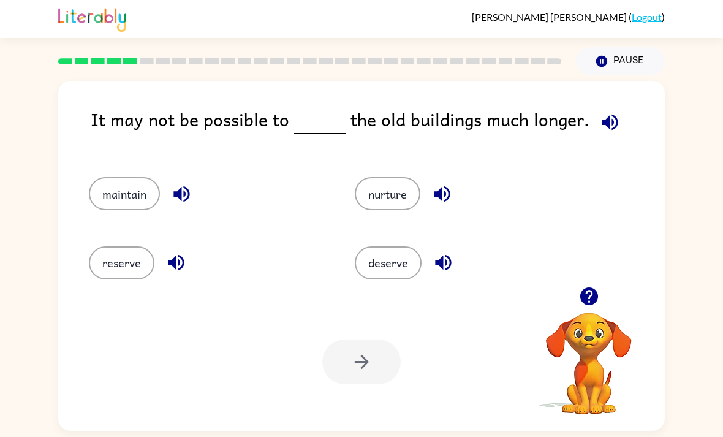
click at [440, 273] on icon "button" at bounding box center [443, 262] width 21 height 21
click at [444, 195] on icon "button" at bounding box center [442, 193] width 21 height 21
click at [189, 194] on icon "button" at bounding box center [182, 194] width 16 height 16
click at [112, 203] on button "maintain" at bounding box center [124, 193] width 71 height 33
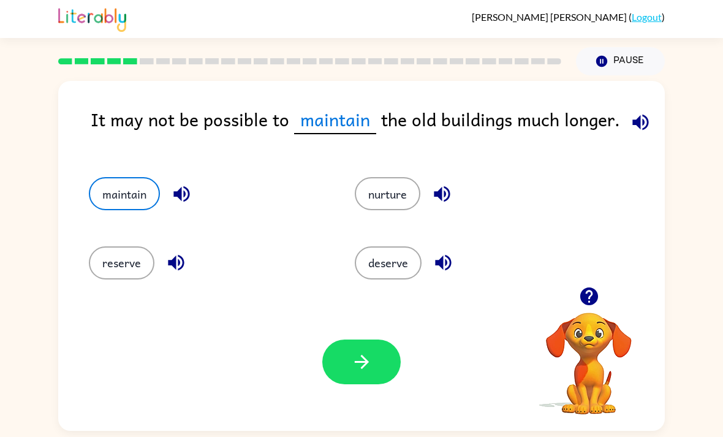
scroll to position [0, 0]
click at [364, 355] on button "button" at bounding box center [361, 362] width 78 height 45
